Goal: Navigation & Orientation: Find specific page/section

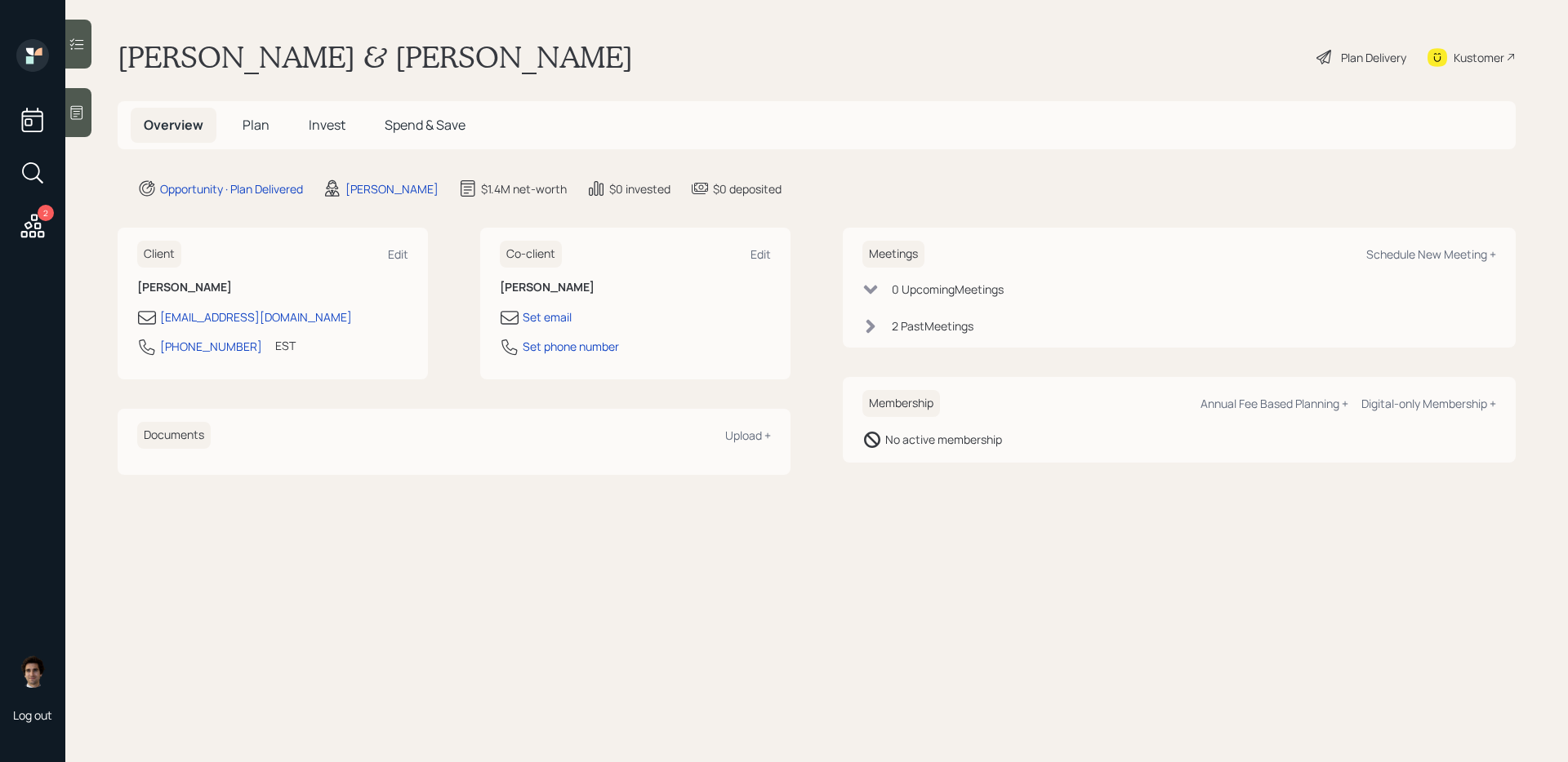
click at [247, 122] on span "Plan" at bounding box center [256, 124] width 27 height 18
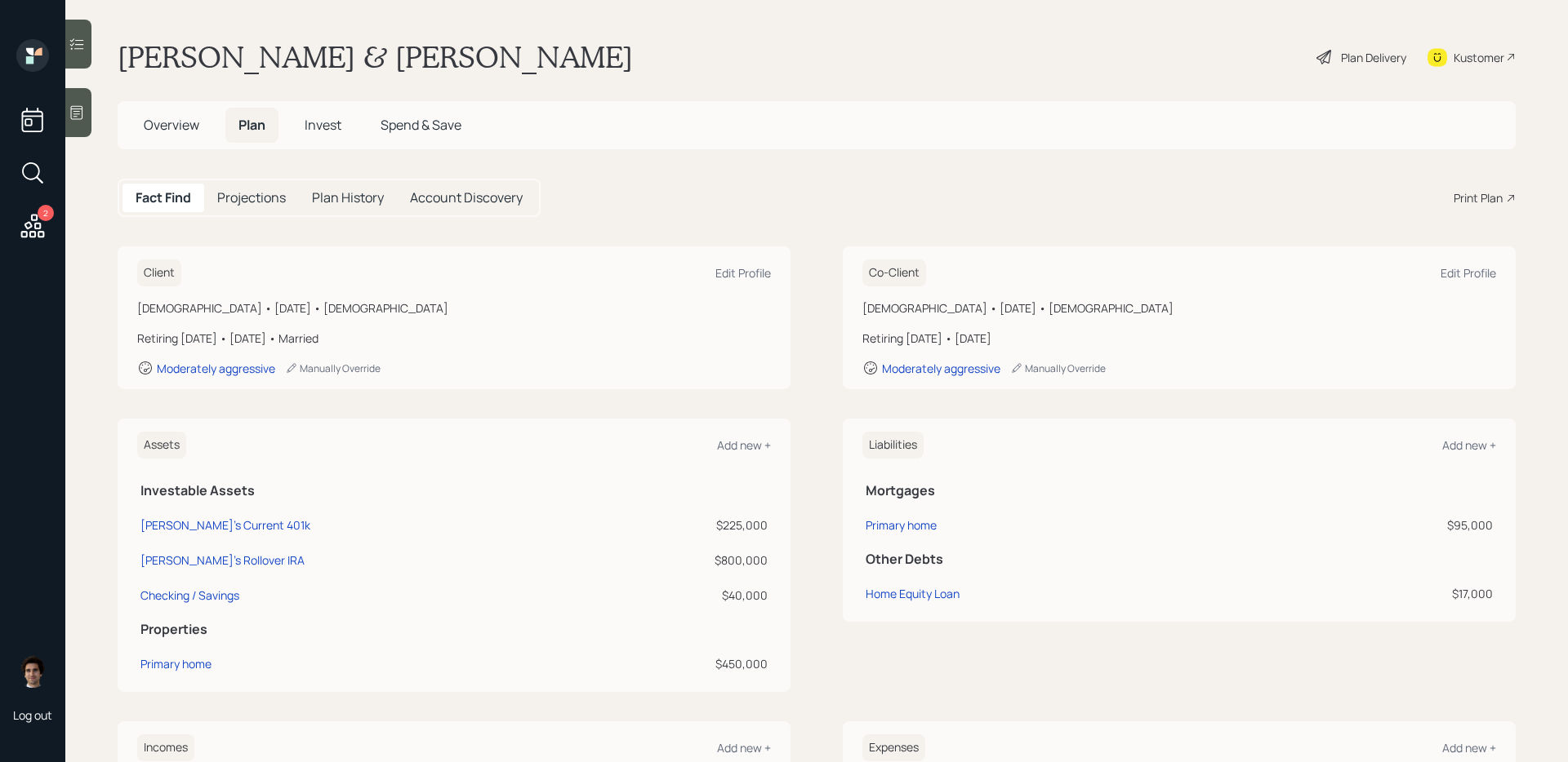
click at [162, 114] on h5 "Overview" at bounding box center [171, 124] width 82 height 35
